Goal: Task Accomplishment & Management: Manage account settings

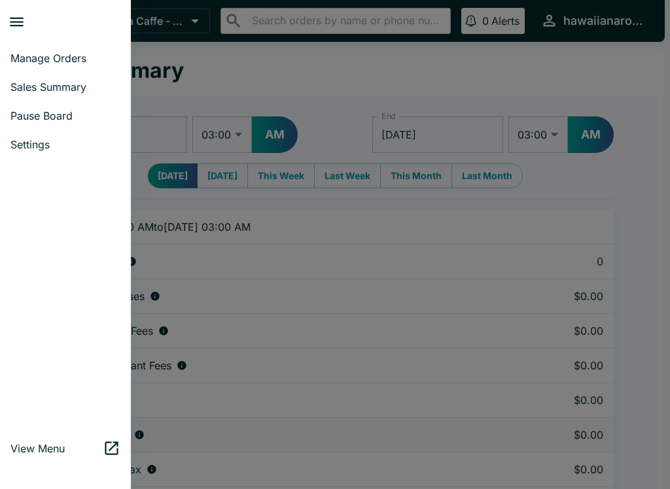
select select "03:00"
click at [87, 55] on span "Manage Orders" at bounding box center [65, 58] width 110 height 13
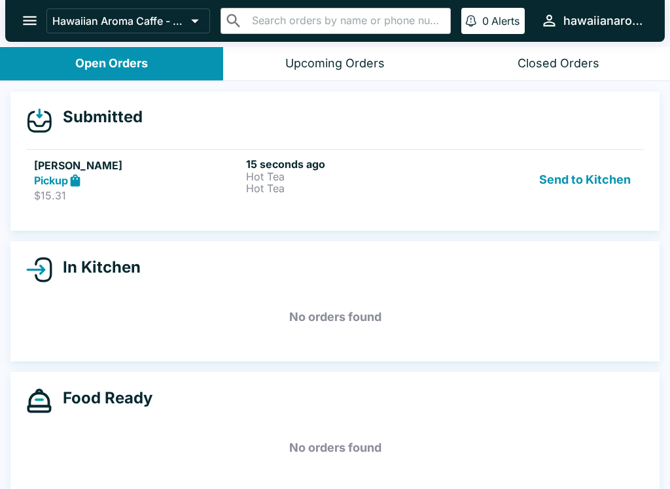
click at [571, 168] on button "Send to Kitchen" at bounding box center [585, 180] width 102 height 45
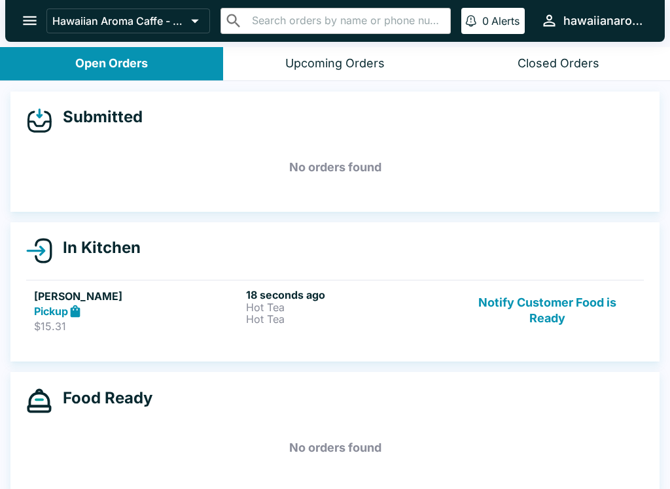
click at [328, 320] on p "Hot Tea" at bounding box center [349, 319] width 207 height 12
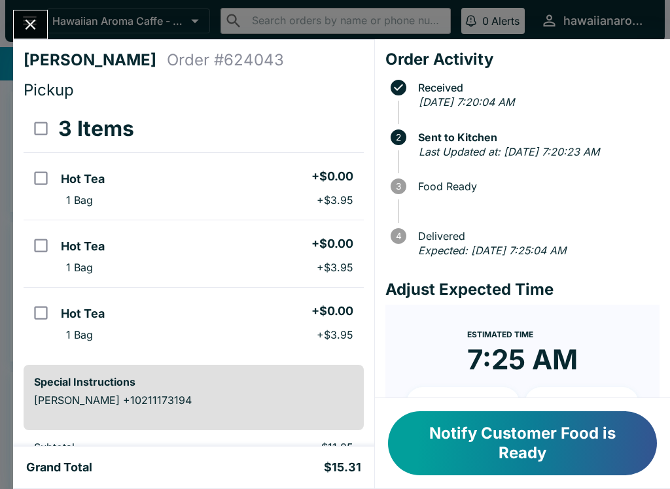
click at [496, 461] on button "Notify Customer Food is Ready" at bounding box center [522, 443] width 269 height 64
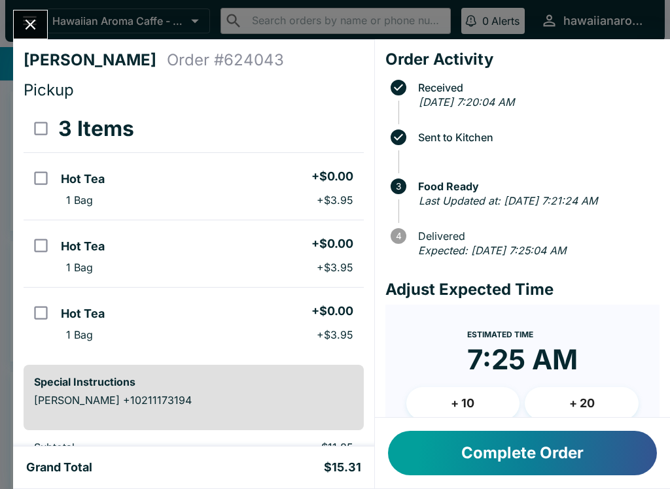
click at [26, 25] on icon "Close" at bounding box center [31, 25] width 18 height 18
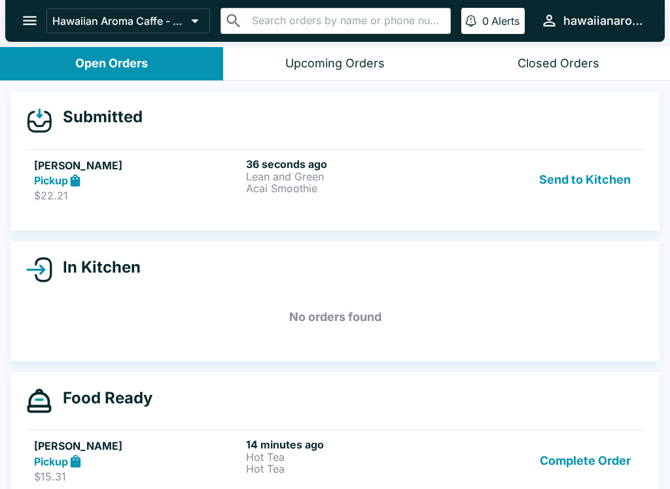
click at [418, 183] on p "Acai Smoothie" at bounding box center [349, 189] width 207 height 12
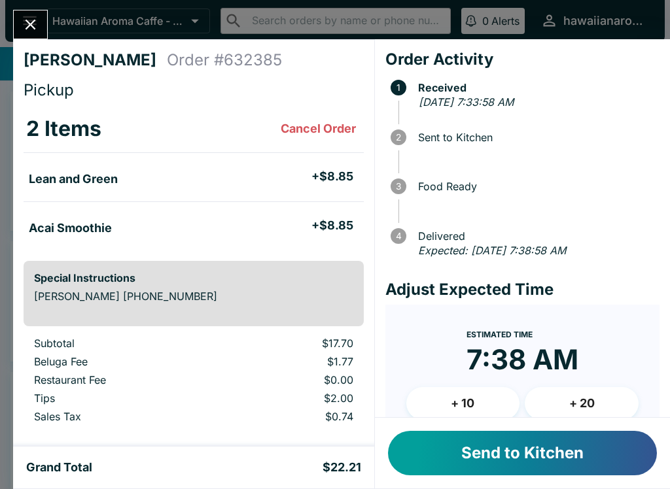
click at [536, 448] on button "Send to Kitchen" at bounding box center [522, 453] width 269 height 44
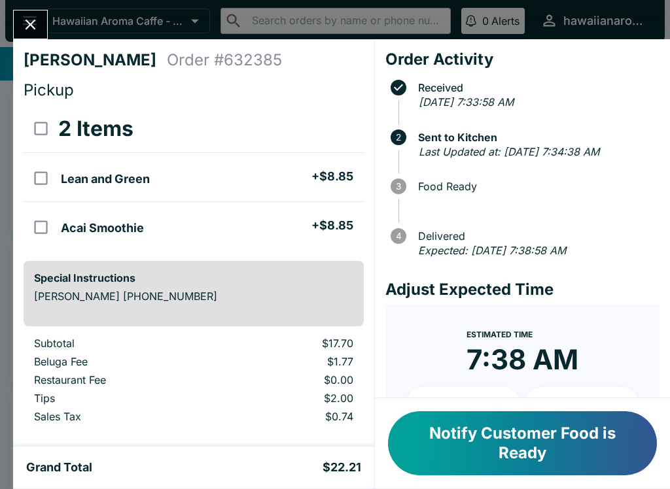
click at [21, 26] on button "Close" at bounding box center [30, 24] width 33 height 28
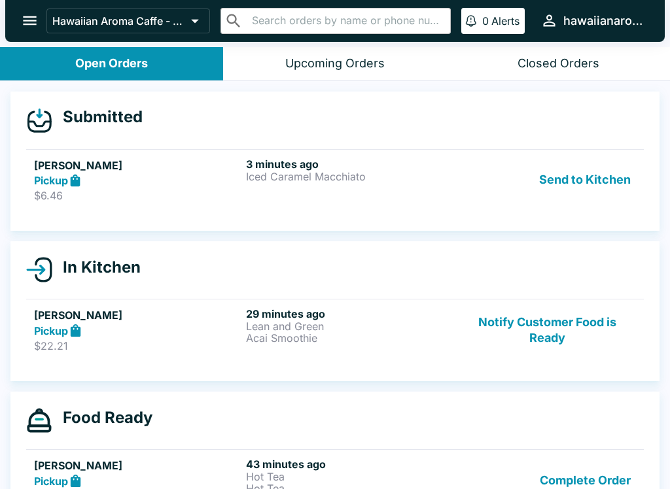
click at [570, 175] on button "Send to Kitchen" at bounding box center [585, 180] width 102 height 45
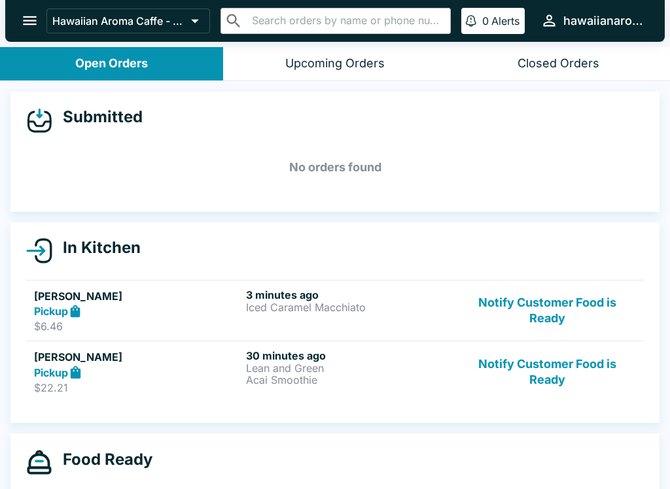
click at [343, 305] on p "Iced Caramel Macchiato" at bounding box center [349, 308] width 207 height 12
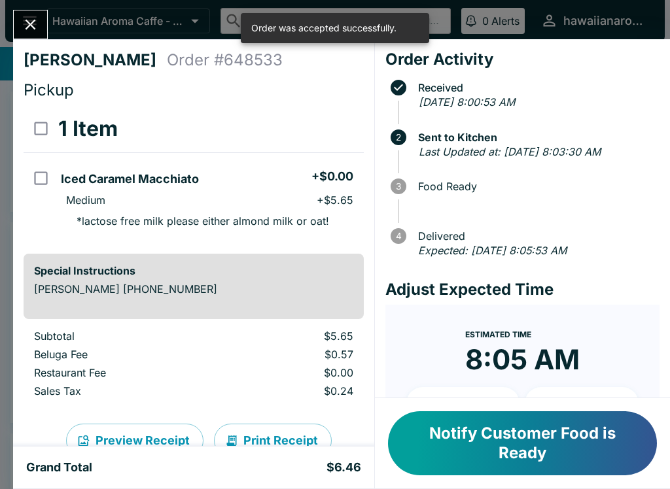
click at [31, 16] on icon "Close" at bounding box center [31, 25] width 18 height 18
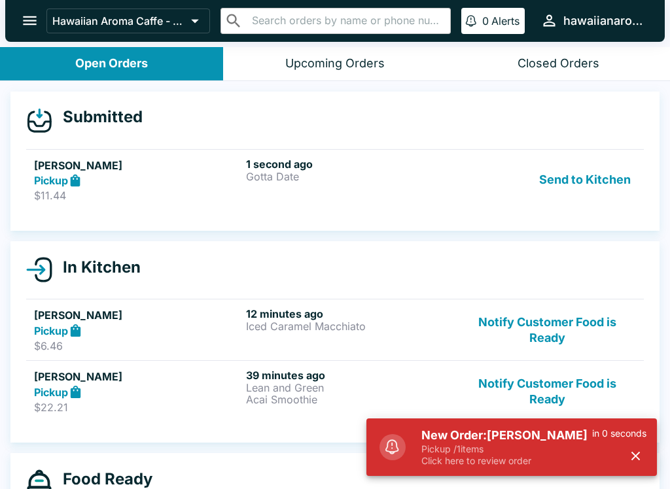
click at [585, 188] on button "Send to Kitchen" at bounding box center [585, 180] width 102 height 45
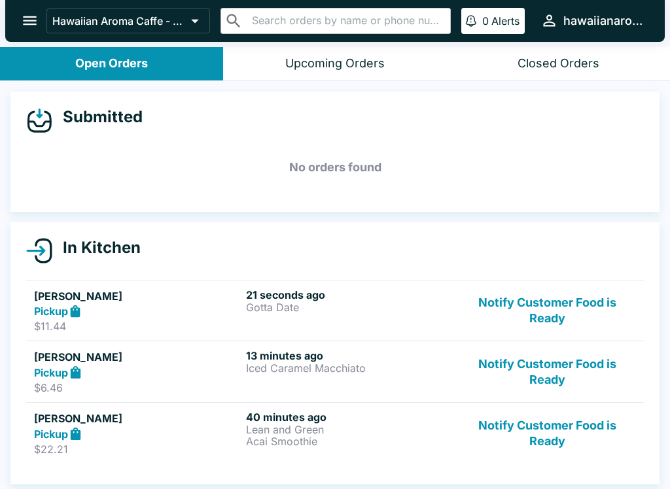
click at [243, 375] on div "[PERSON_NAME] Pickup $6.46 13 minutes ago Iced Caramel Macchiato Notify Custome…" at bounding box center [335, 371] width 602 height 45
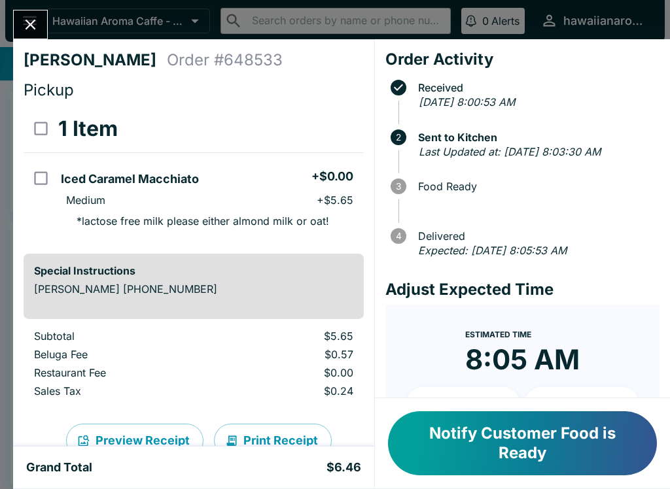
click at [29, 20] on icon "Close" at bounding box center [31, 25] width 18 height 18
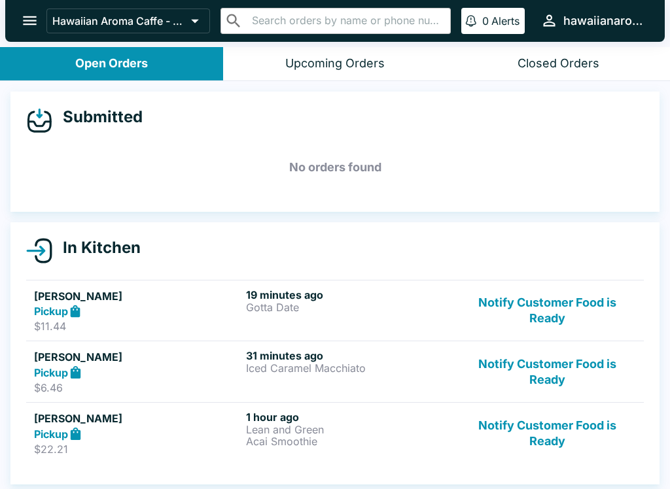
click at [589, 367] on button "Notify Customer Food is Ready" at bounding box center [547, 371] width 177 height 45
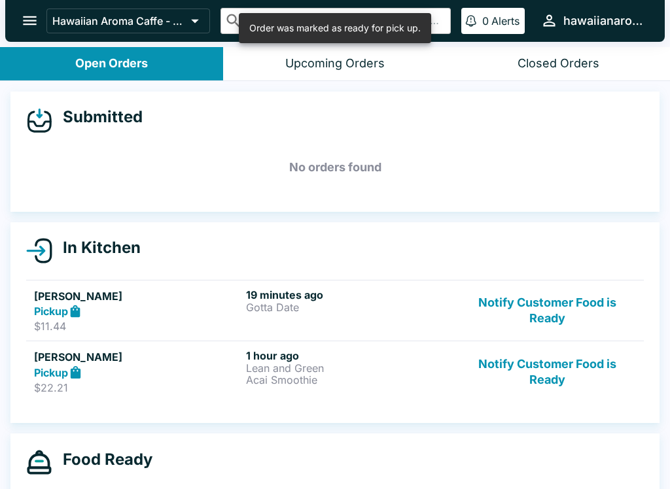
click at [561, 377] on button "Notify Customer Food is Ready" at bounding box center [547, 371] width 177 height 45
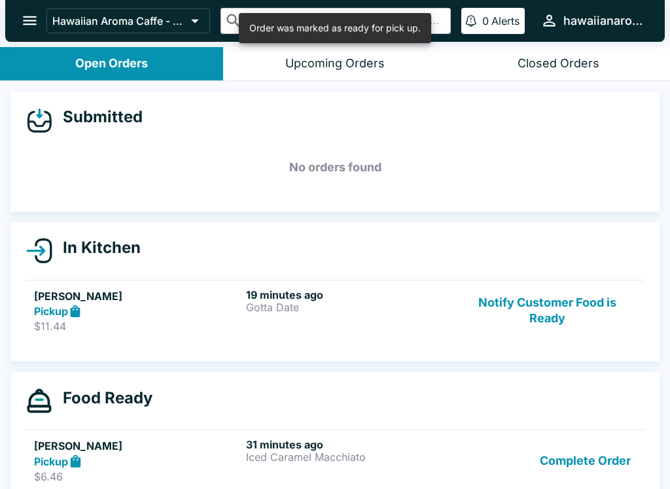
click at [575, 321] on button "Notify Customer Food is Ready" at bounding box center [547, 310] width 177 height 45
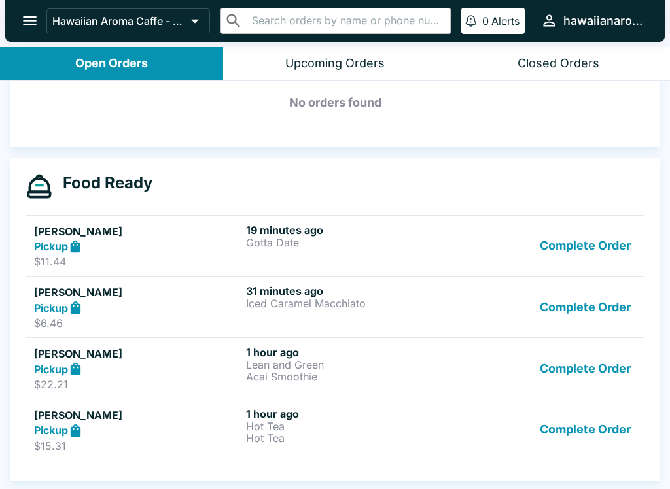
scroll to position [196, 0]
click at [589, 247] on button "Complete Order" at bounding box center [584, 246] width 101 height 45
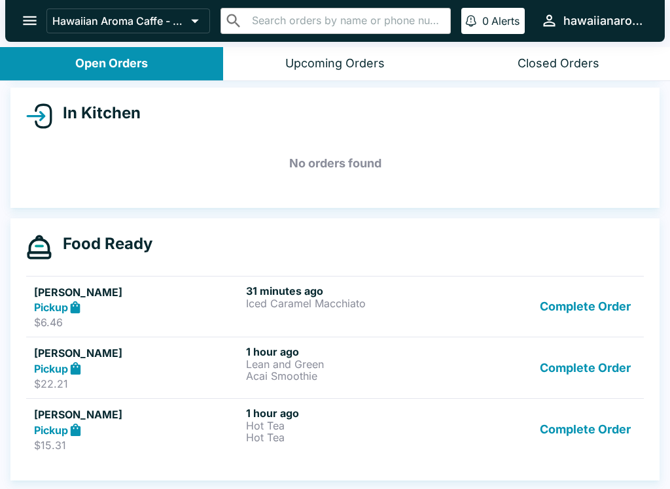
click at [589, 285] on button "Complete Order" at bounding box center [584, 307] width 101 height 45
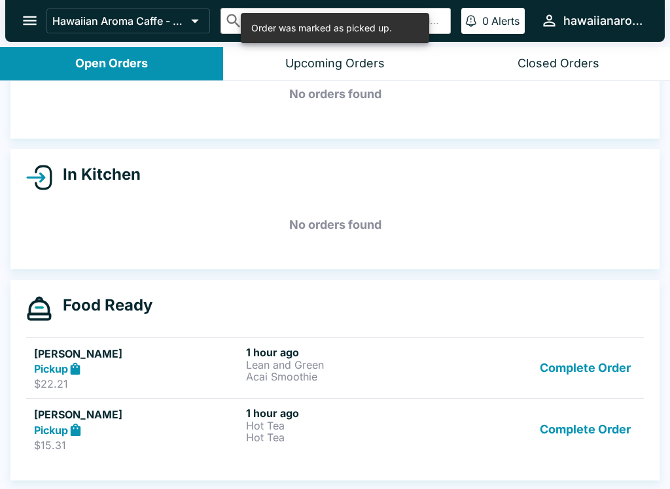
click at [588, 346] on button "Complete Order" at bounding box center [584, 368] width 101 height 45
click at [585, 407] on button "Complete Order" at bounding box center [584, 429] width 101 height 45
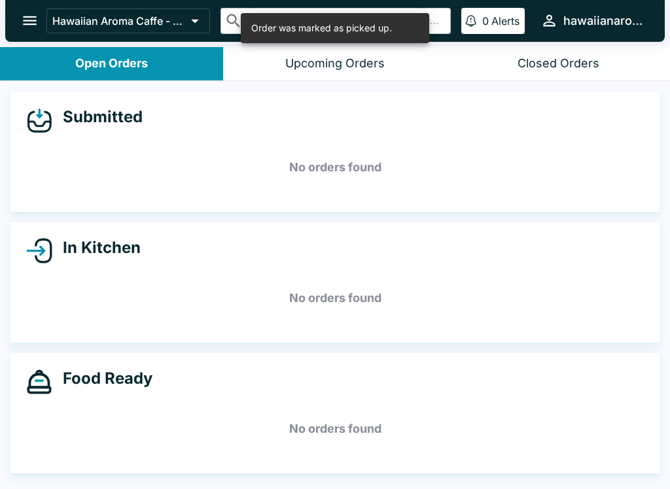
click at [589, 406] on h5 "No orders found" at bounding box center [335, 429] width 618 height 47
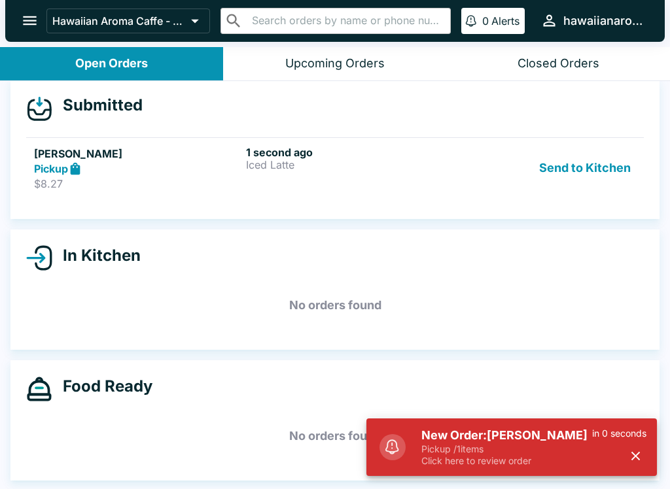
scroll to position [12, 0]
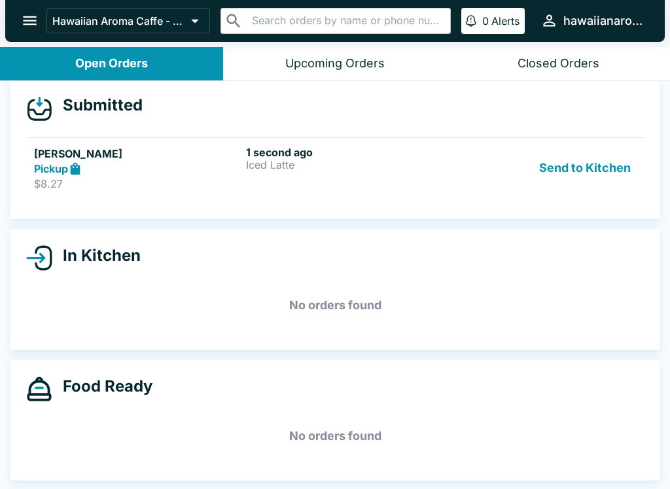
click at [585, 170] on button "Send to Kitchen" at bounding box center [585, 168] width 102 height 45
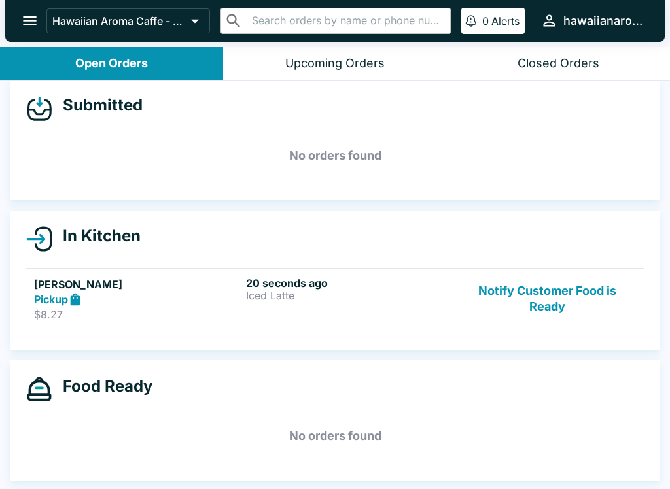
click at [80, 294] on icon at bounding box center [75, 299] width 15 height 15
